Goal: Task Accomplishment & Management: Manage account settings

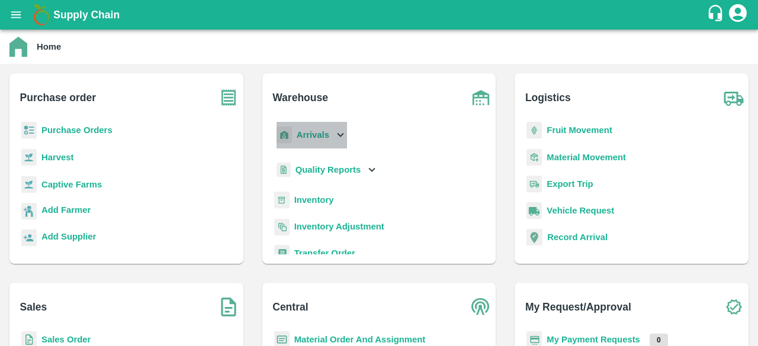
click at [344, 132] on icon at bounding box center [340, 134] width 13 height 13
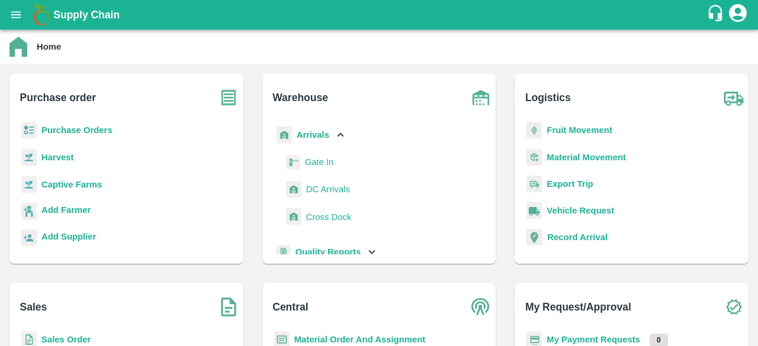
click at [327, 188] on span "DC Arrivals" at bounding box center [328, 189] width 44 height 13
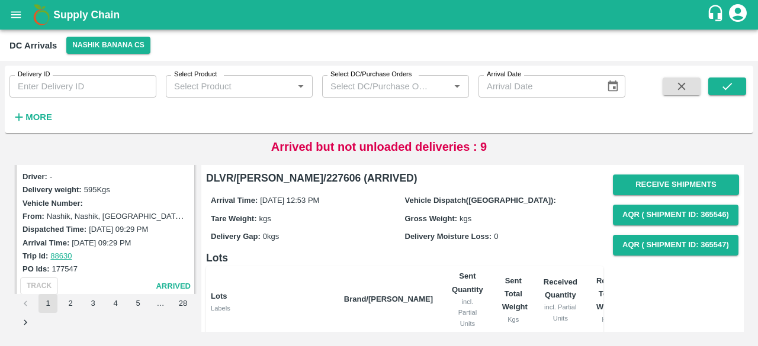
scroll to position [1104, 0]
click at [26, 121] on strong "More" at bounding box center [38, 116] width 27 height 9
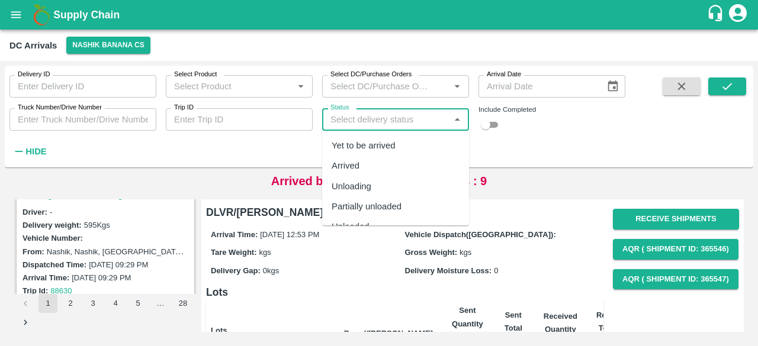
click at [353, 123] on input "Status" at bounding box center [386, 119] width 120 height 15
click at [358, 144] on div "Yet to be arrived" at bounding box center [364, 145] width 64 height 13
type input "Yet to be arrived"
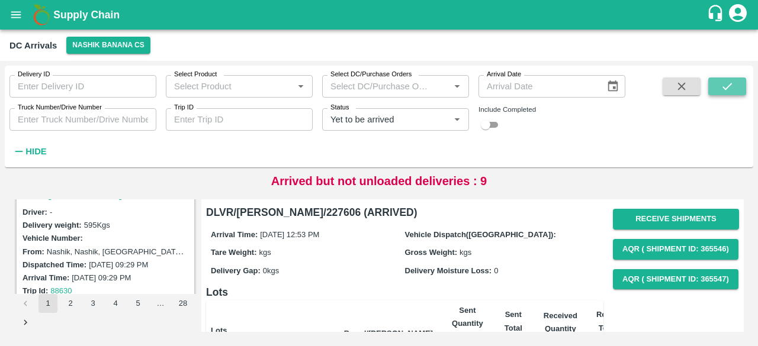
click at [728, 91] on icon "submit" at bounding box center [726, 86] width 13 height 13
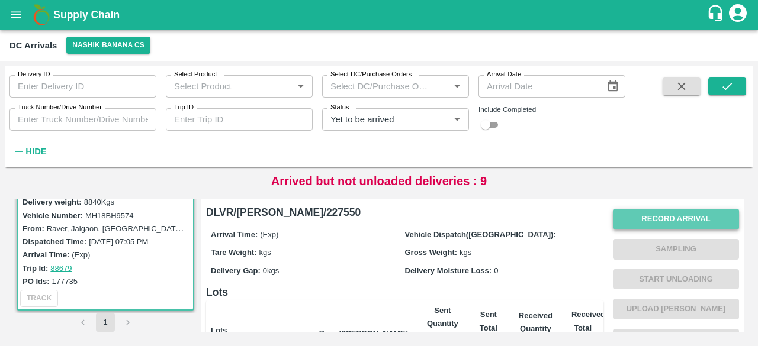
click at [651, 220] on button "Record Arrival" at bounding box center [676, 219] width 126 height 21
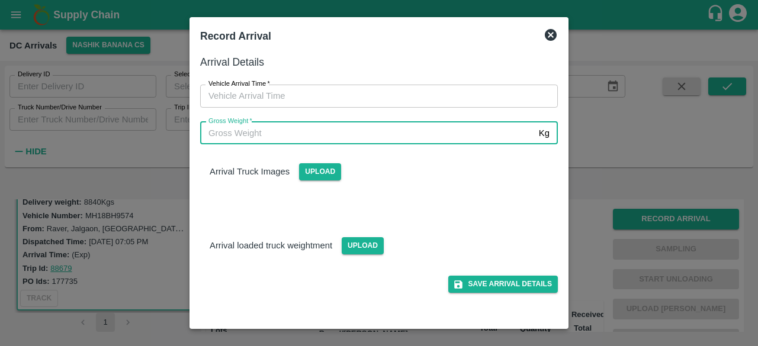
click at [343, 136] on input "Gross Weight   *" at bounding box center [367, 133] width 334 height 22
type input "16170"
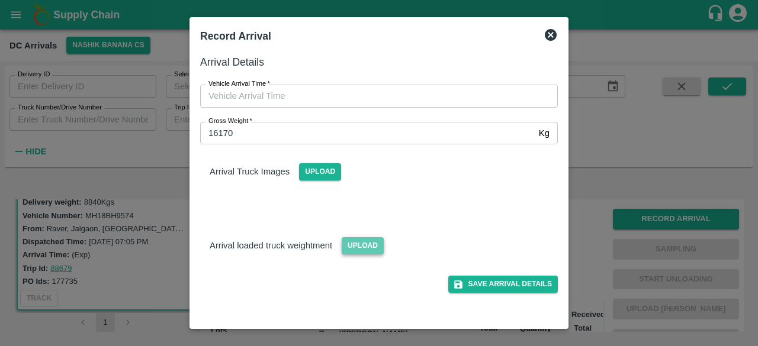
click at [364, 248] on span "Upload" at bounding box center [363, 245] width 42 height 17
click at [0, 0] on input "Upload" at bounding box center [0, 0] width 0 height 0
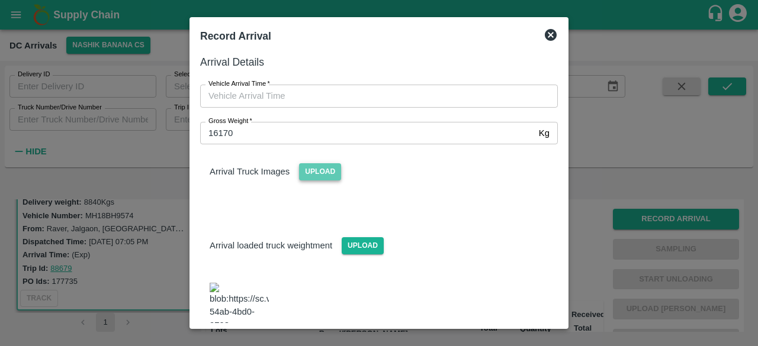
click at [317, 173] on span "Upload" at bounding box center [320, 171] width 42 height 17
click at [0, 0] on input "Upload" at bounding box center [0, 0] width 0 height 0
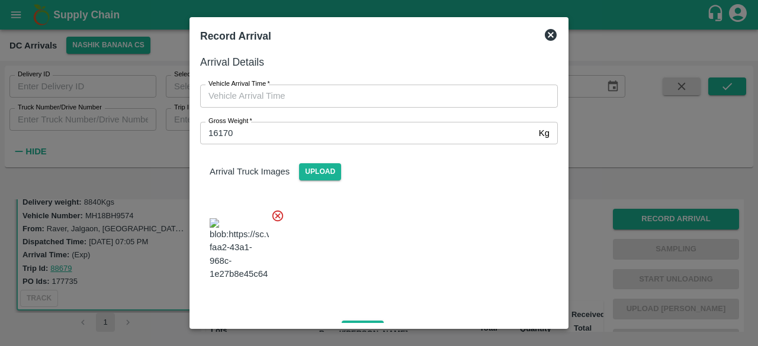
type input "DD/MM/YYYY hh:mm aa"
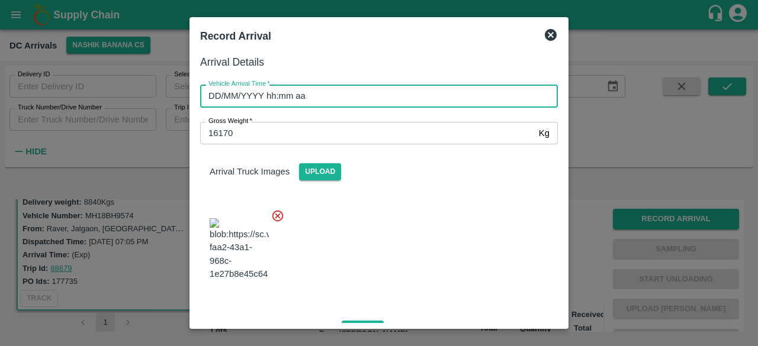
click at [287, 98] on input "DD/MM/YYYY hh:mm aa" at bounding box center [374, 96] width 349 height 22
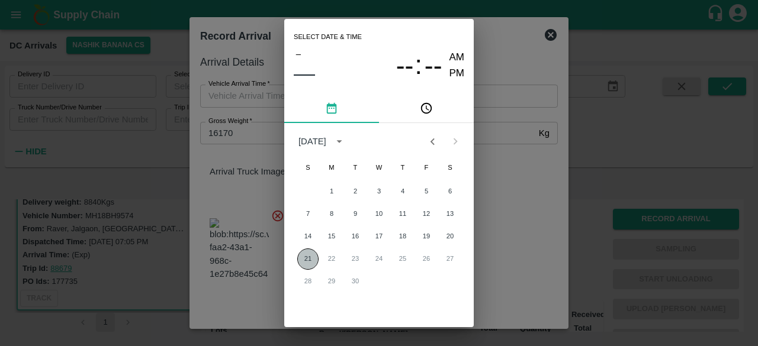
click at [305, 261] on button "21" at bounding box center [307, 259] width 21 height 21
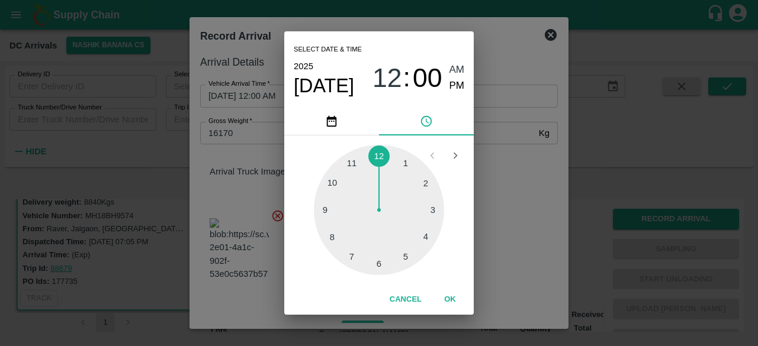
click at [352, 162] on div at bounding box center [379, 210] width 130 height 130
type input "[DATE] 11:00 AM"
click at [513, 184] on div "Select date & time [DATE] 11 : 00 AM PM 05 10 15 20 25 30 35 40 45 50 55 00 Can…" at bounding box center [379, 173] width 758 height 346
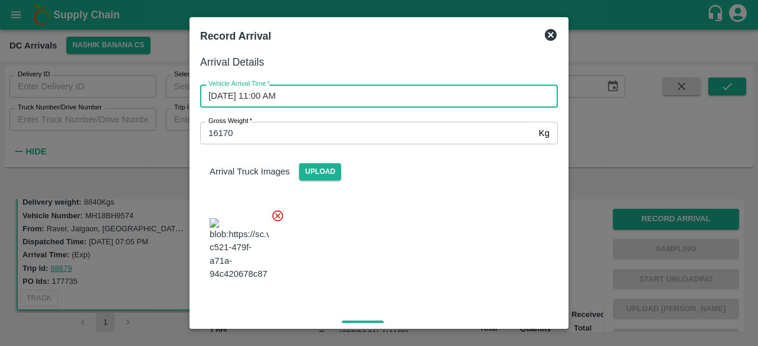
scroll to position [211, 0]
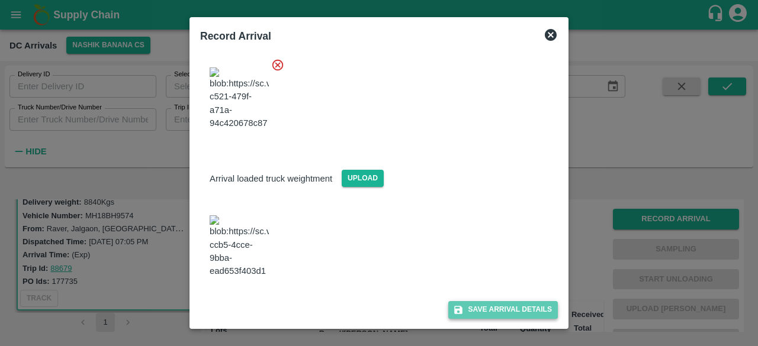
click at [493, 314] on button "Save Arrival Details" at bounding box center [503, 309] width 110 height 17
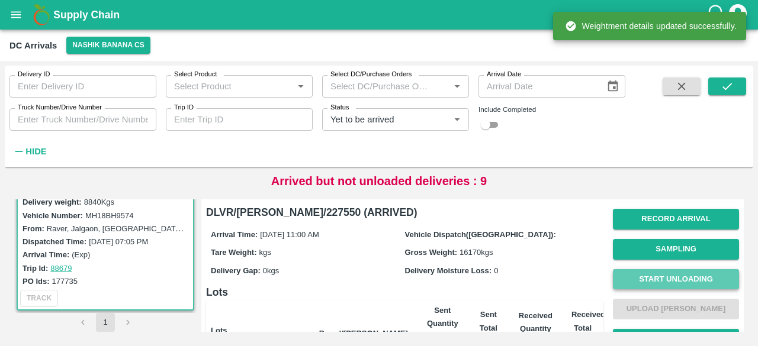
click at [684, 282] on button "Start Unloading" at bounding box center [676, 279] width 126 height 21
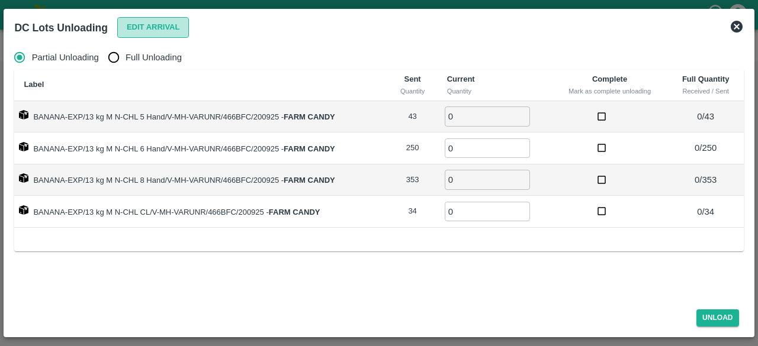
click at [155, 27] on button "Edit Arrival" at bounding box center [153, 27] width 72 height 21
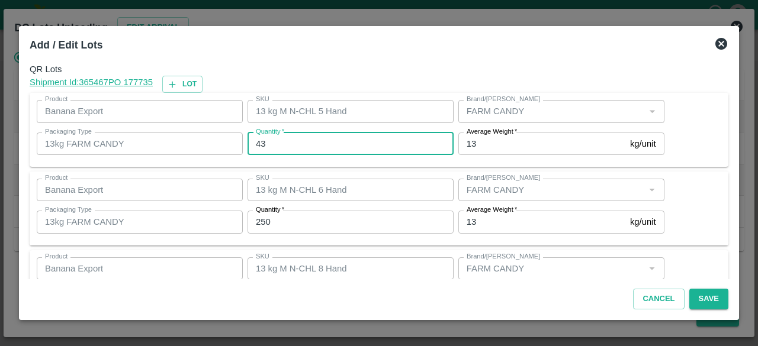
click at [261, 144] on input "43" at bounding box center [350, 144] width 206 height 22
type input "10"
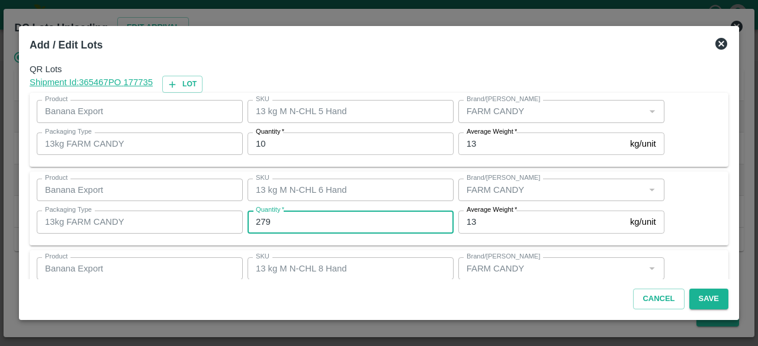
type input "279"
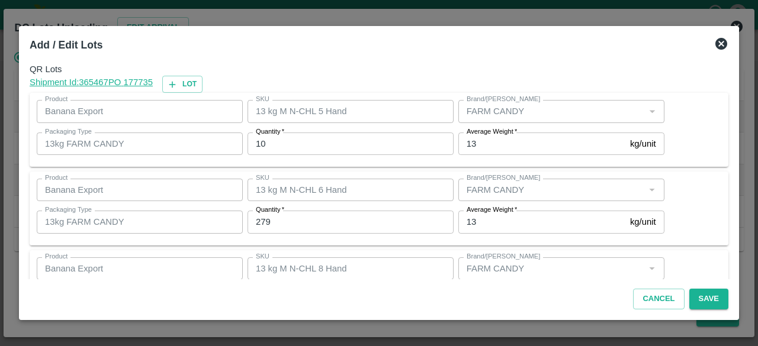
scroll to position [131, 0]
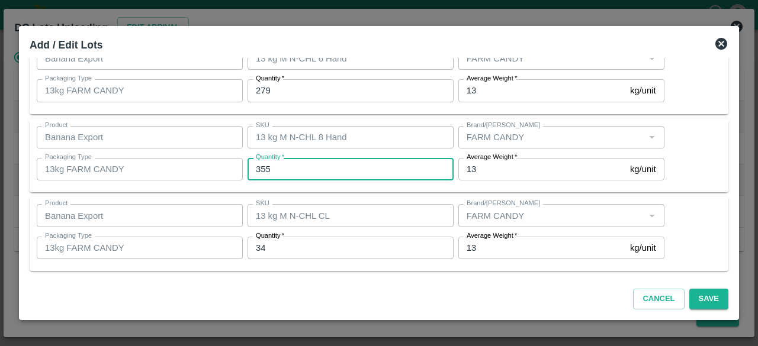
type input "355"
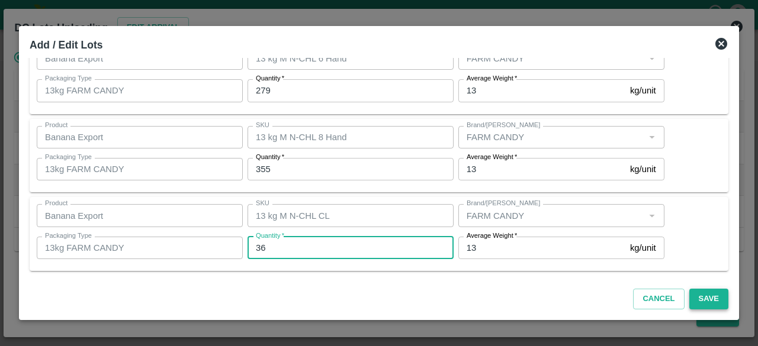
type input "36"
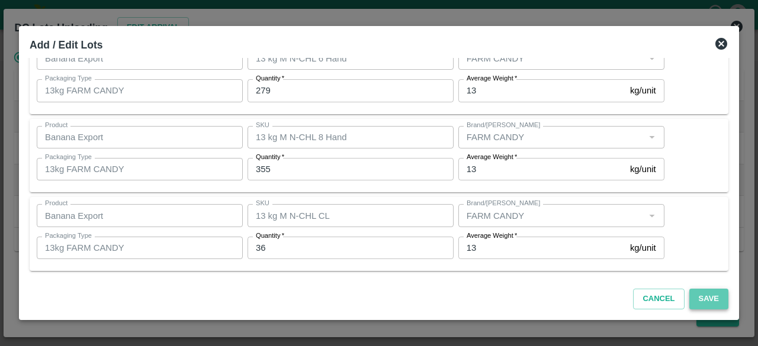
click at [709, 300] on button "Save" at bounding box center [708, 299] width 39 height 21
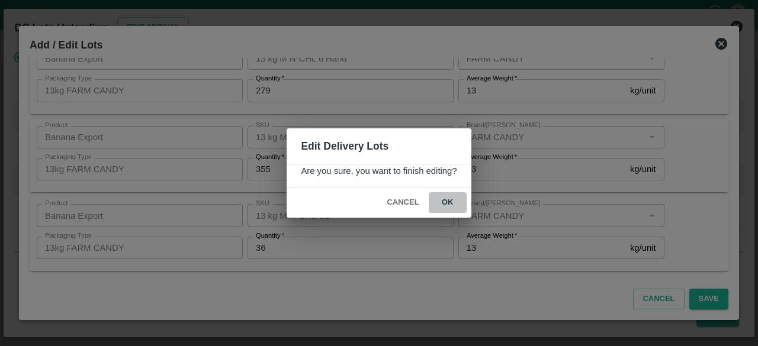
click at [451, 201] on button "ok" at bounding box center [448, 202] width 38 height 21
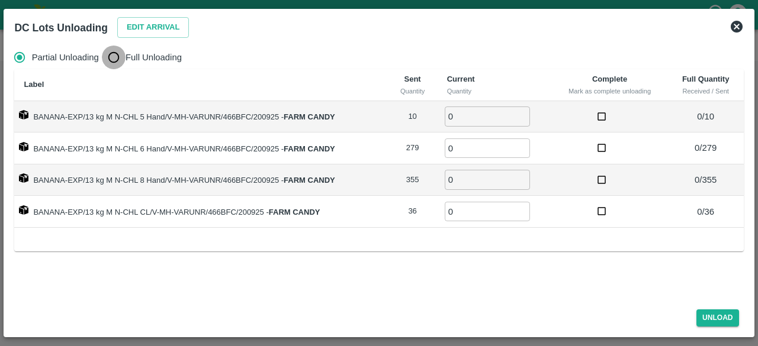
click at [113, 53] on input "Full Unloading" at bounding box center [114, 58] width 24 height 24
radio input "true"
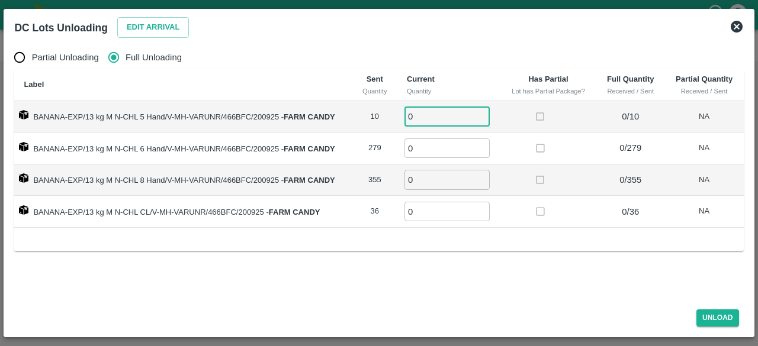
click at [437, 117] on input "0" at bounding box center [446, 117] width 85 height 20
type input "10"
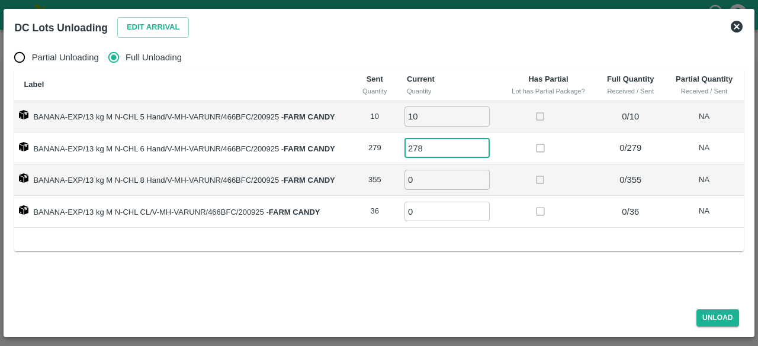
type input "278"
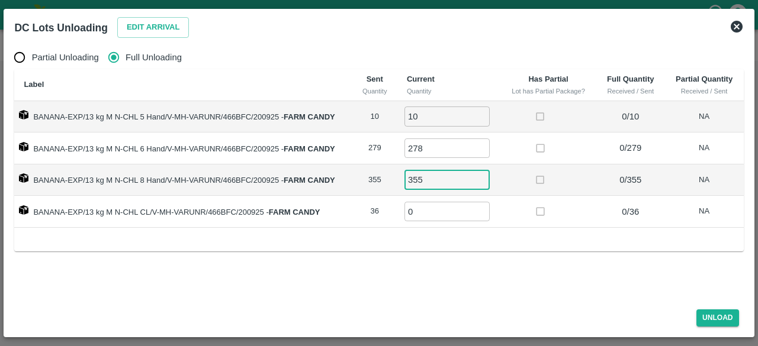
type input "355"
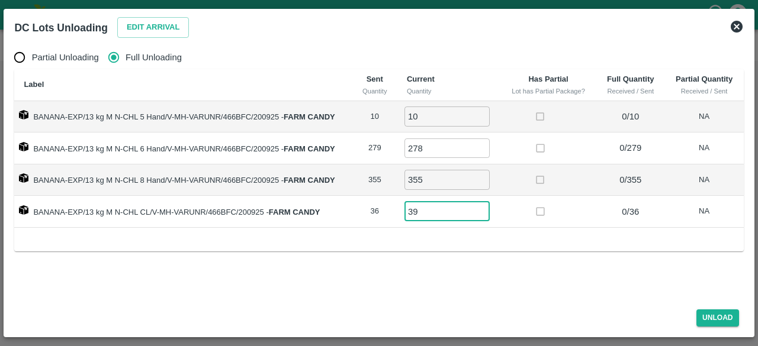
type input "39"
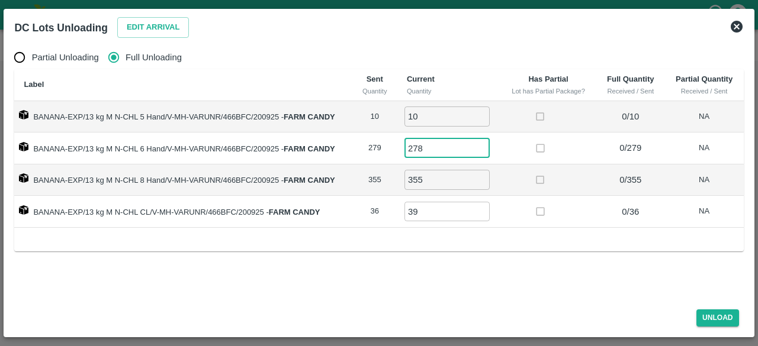
click at [431, 149] on input "278" at bounding box center [446, 149] width 85 height 20
type input "279"
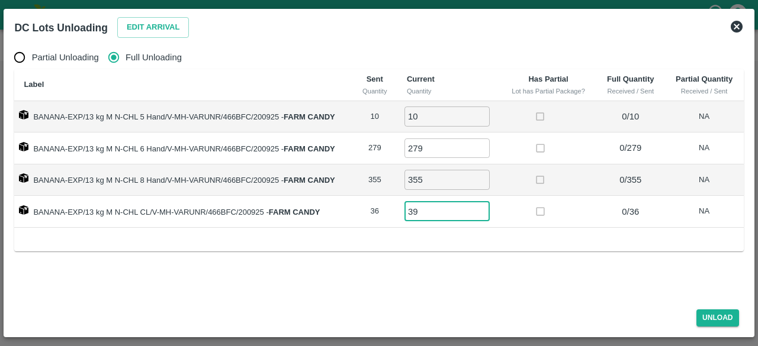
click at [431, 213] on input "39" at bounding box center [446, 212] width 85 height 20
type input "36"
click at [710, 315] on button "Unload" at bounding box center [717, 318] width 43 height 17
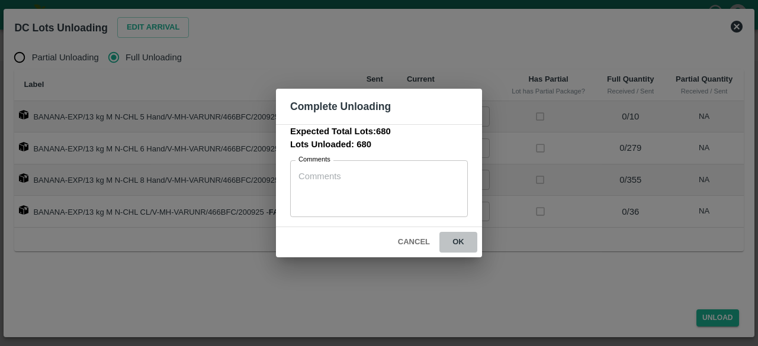
click at [457, 241] on button "ok" at bounding box center [458, 242] width 38 height 21
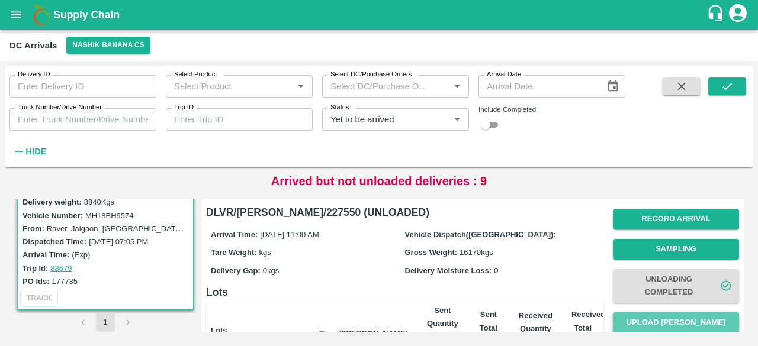
click at [671, 320] on button "Upload [PERSON_NAME]" at bounding box center [676, 323] width 126 height 21
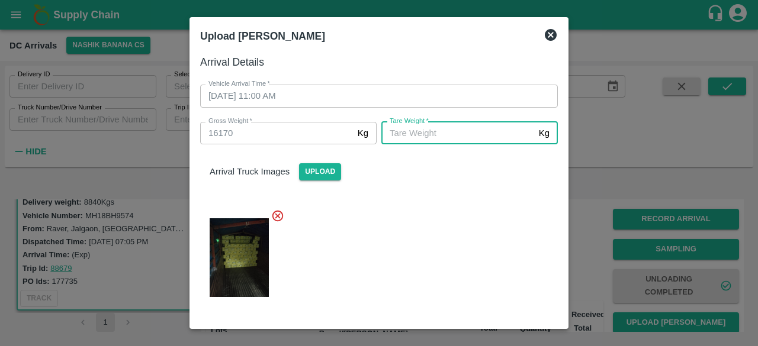
click at [436, 138] on input "[PERSON_NAME]   *" at bounding box center [457, 133] width 153 height 22
type input "7330"
click at [435, 246] on div at bounding box center [374, 255] width 367 height 110
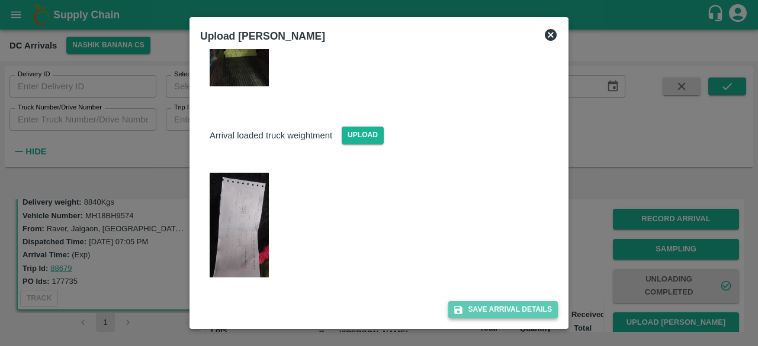
click at [488, 312] on button "Save Arrival Details" at bounding box center [503, 309] width 110 height 17
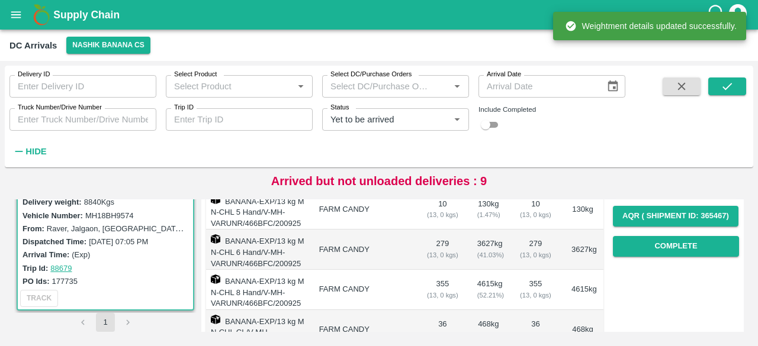
scroll to position [198, 0]
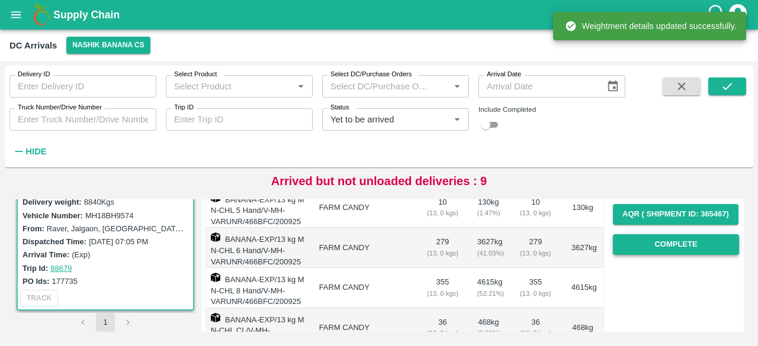
click at [665, 239] on button "Complete" at bounding box center [676, 244] width 126 height 21
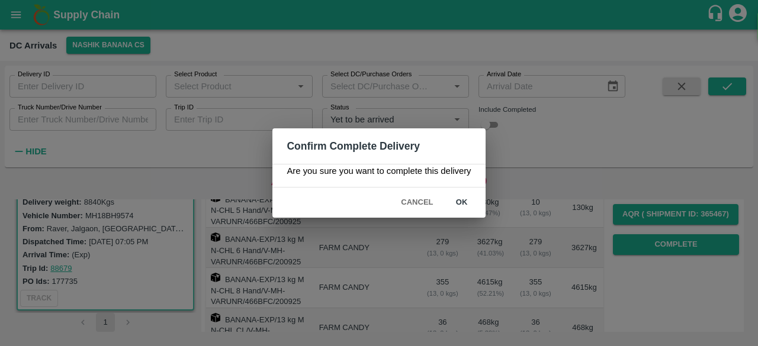
click at [456, 197] on button "ok" at bounding box center [462, 202] width 38 height 21
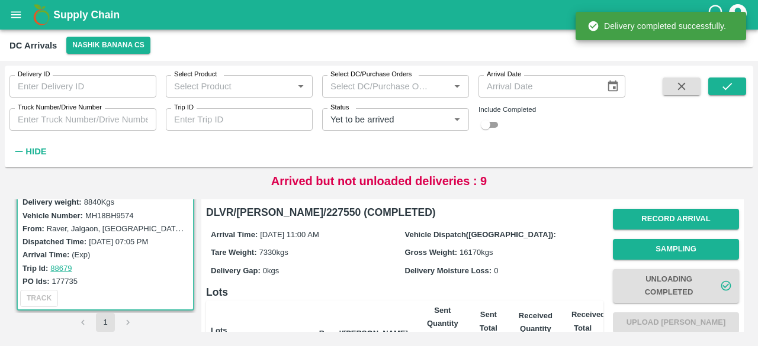
scroll to position [259, 0]
